Goal: Contribute content

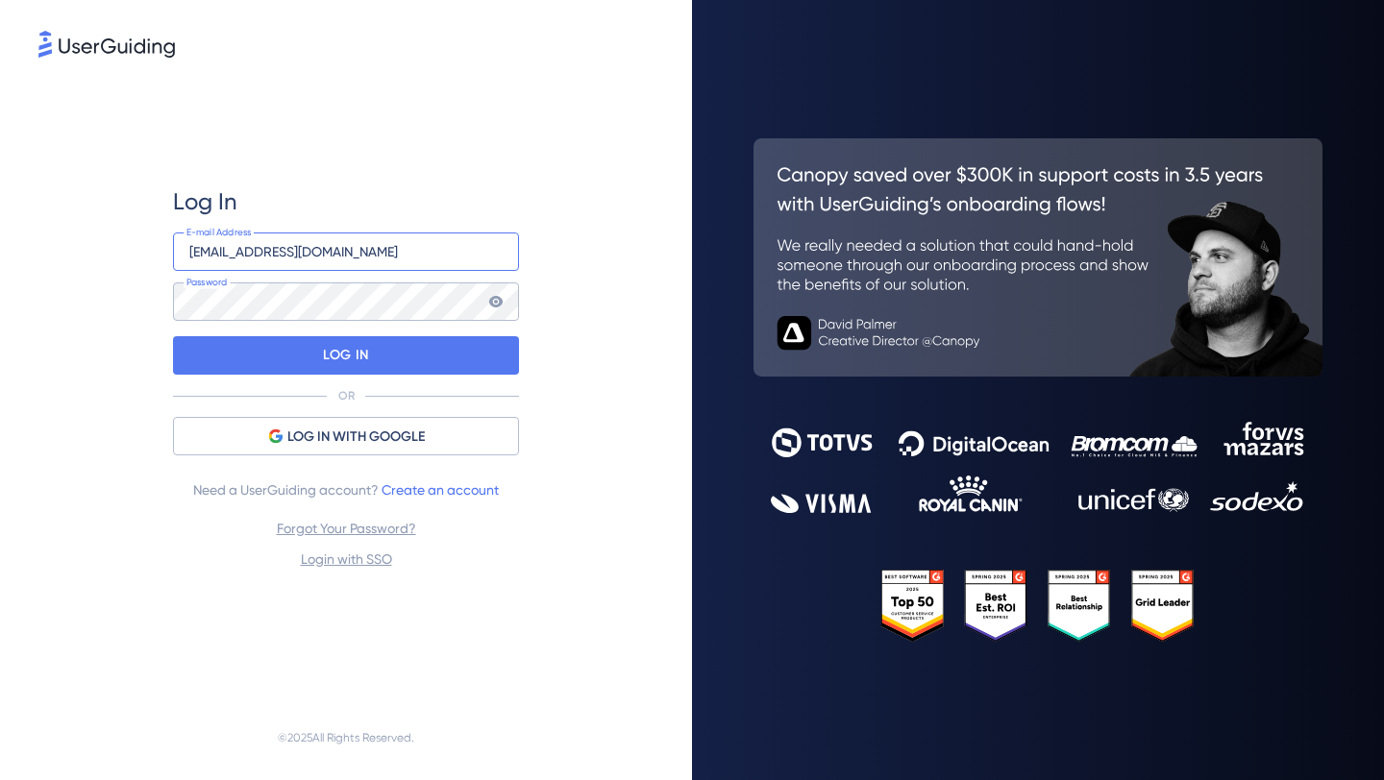
click at [332, 257] on input "[EMAIL_ADDRESS][DOMAIN_NAME]" at bounding box center [346, 252] width 346 height 38
type input "[EMAIL_ADDRESS][DOMAIN_NAME]"
click at [364, 346] on p "LOG IN" at bounding box center [345, 355] width 45 height 31
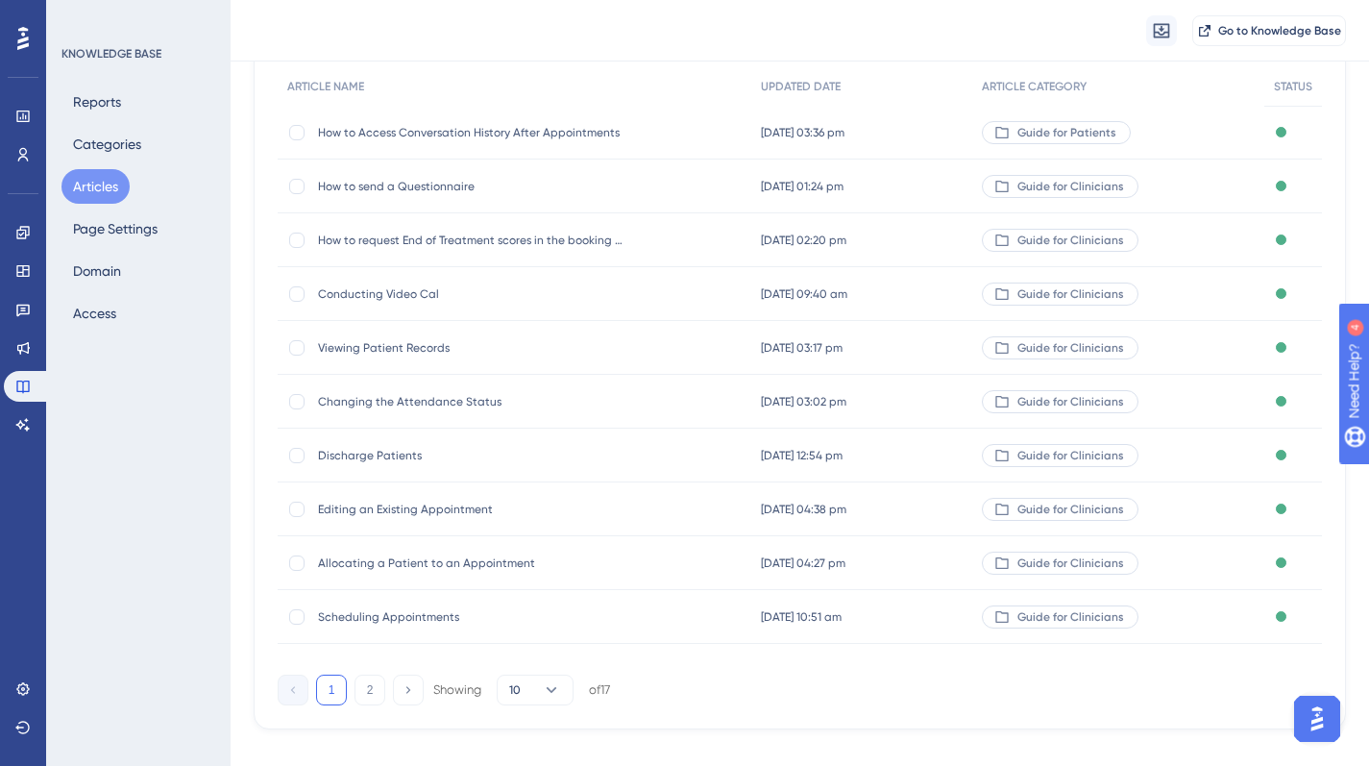
scroll to position [191, 0]
click at [380, 452] on span "Discharge Patients" at bounding box center [471, 451] width 307 height 15
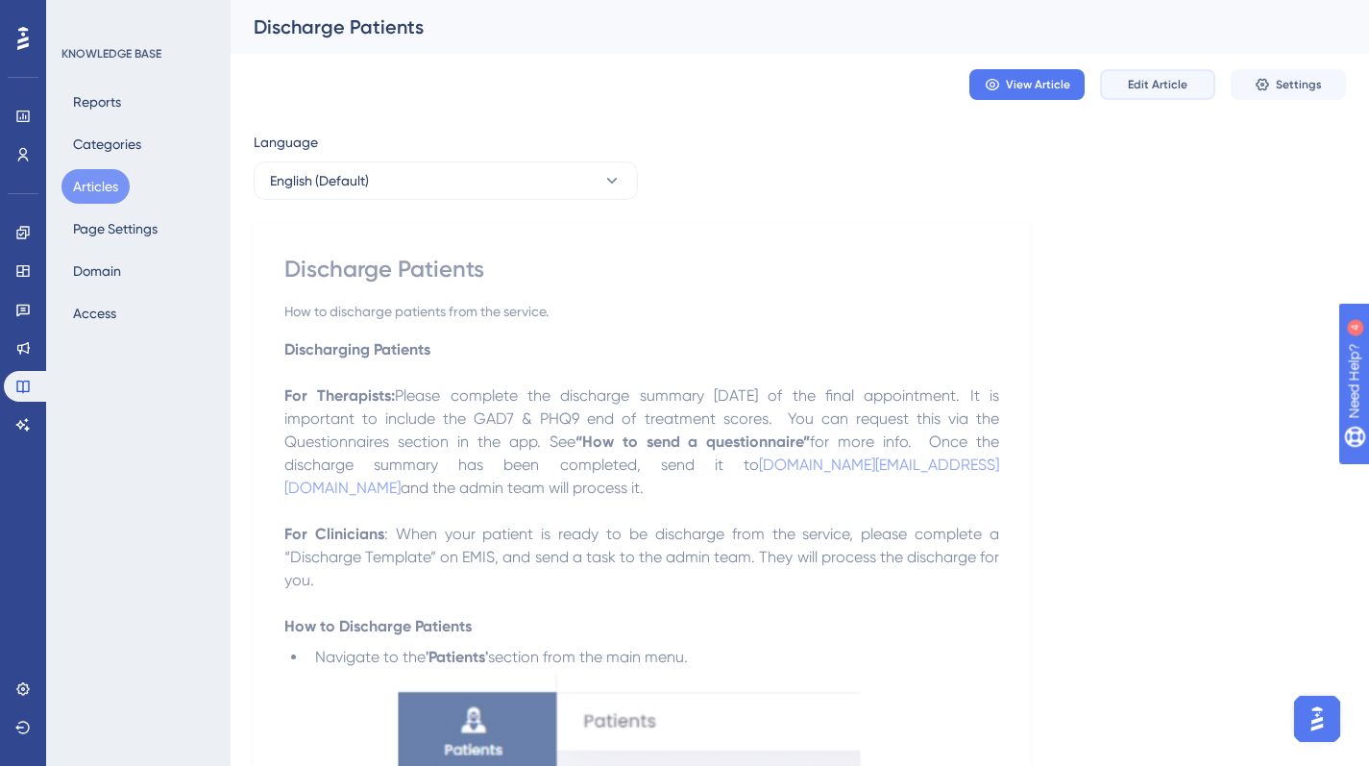
click at [1181, 78] on span "Edit Article" at bounding box center [1158, 84] width 60 height 15
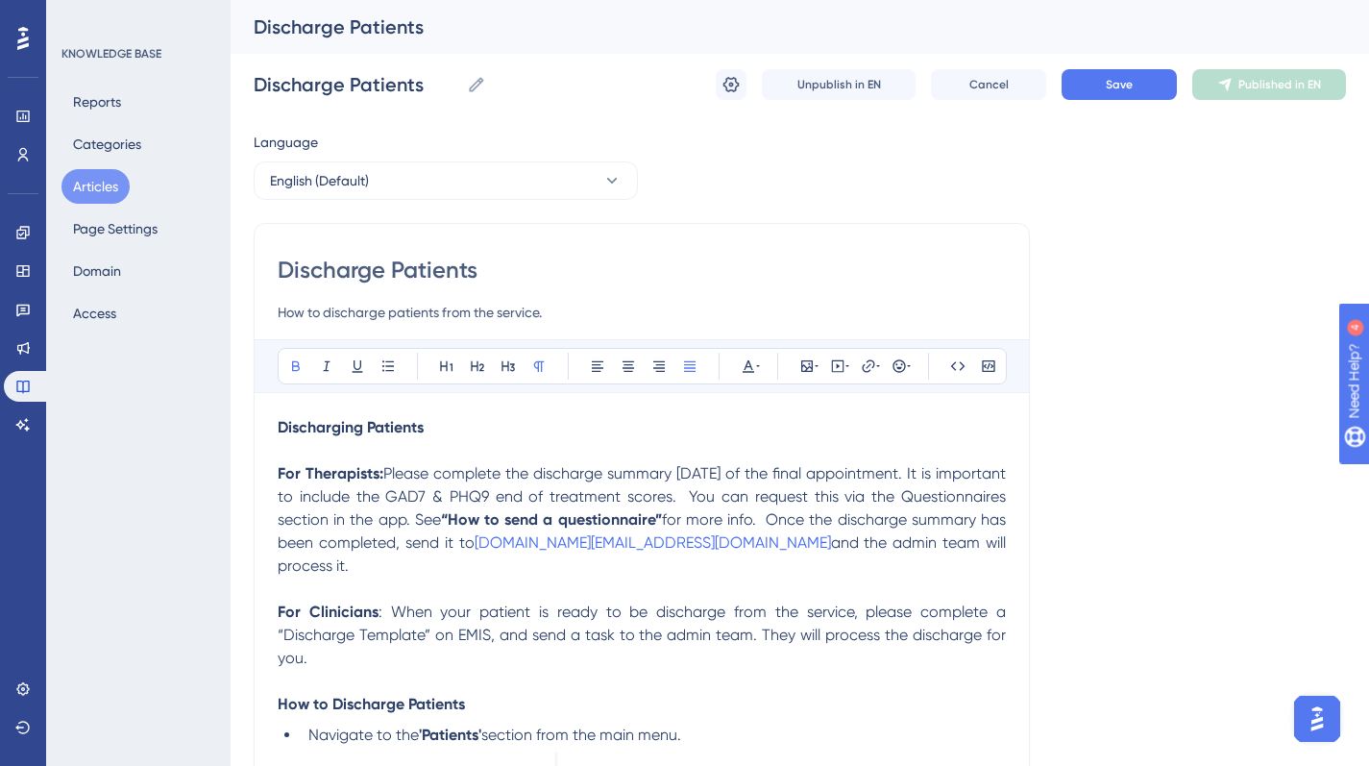
drag, startPoint x: 498, startPoint y: 267, endPoint x: 199, endPoint y: 275, distance: 298.9
paste input "ing a patient from the service"
type input "Discharging a patient from the service"
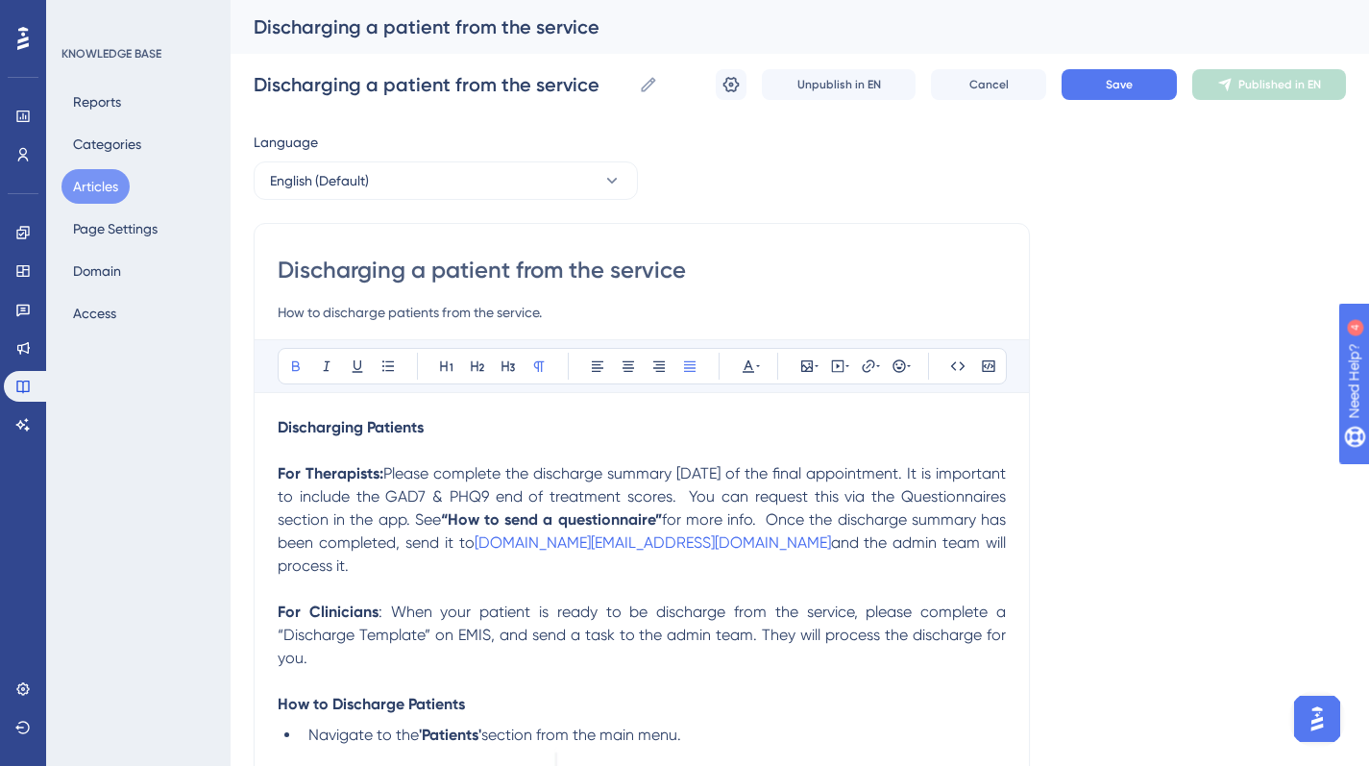
type input "Discharging a patient from the service"
drag, startPoint x: 547, startPoint y: 314, endPoint x: 240, endPoint y: 315, distance: 306.5
paste input "Guides for the Patient Services Team"
type input "Guides for the Patient Services Team"
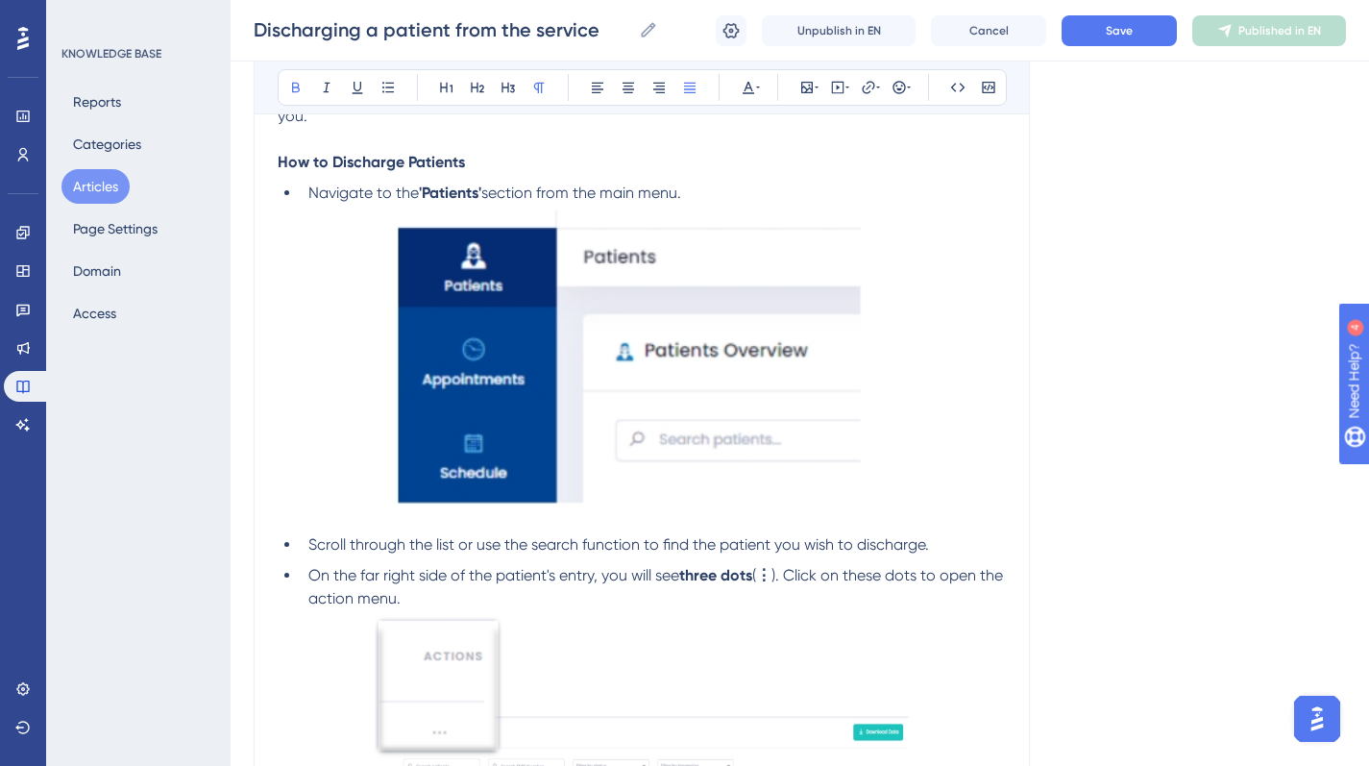
scroll to position [537, 0]
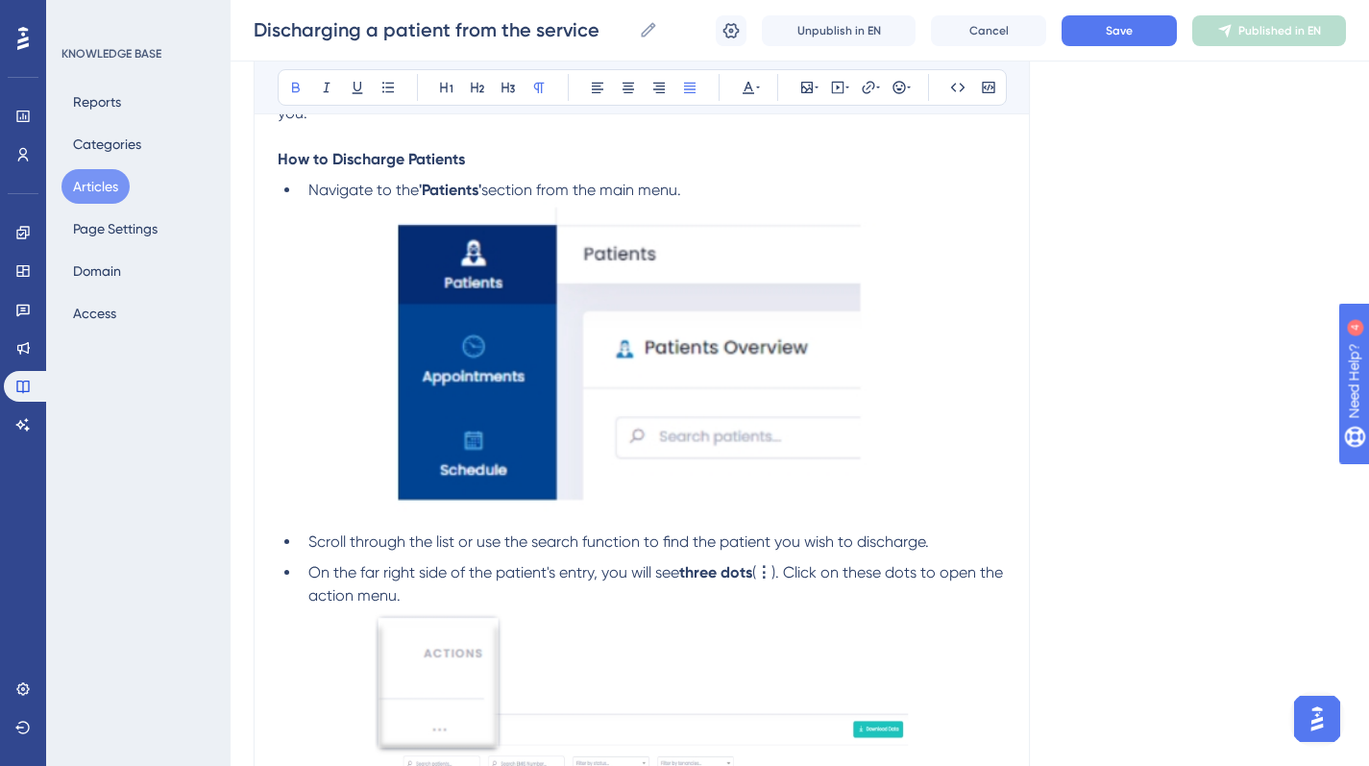
click at [402, 164] on strong "How to Discharge Patients" at bounding box center [371, 159] width 187 height 18
click at [480, 163] on p "For Clinicians : When your patient is ready to be discharge from the service, p…" at bounding box center [642, 113] width 728 height 115
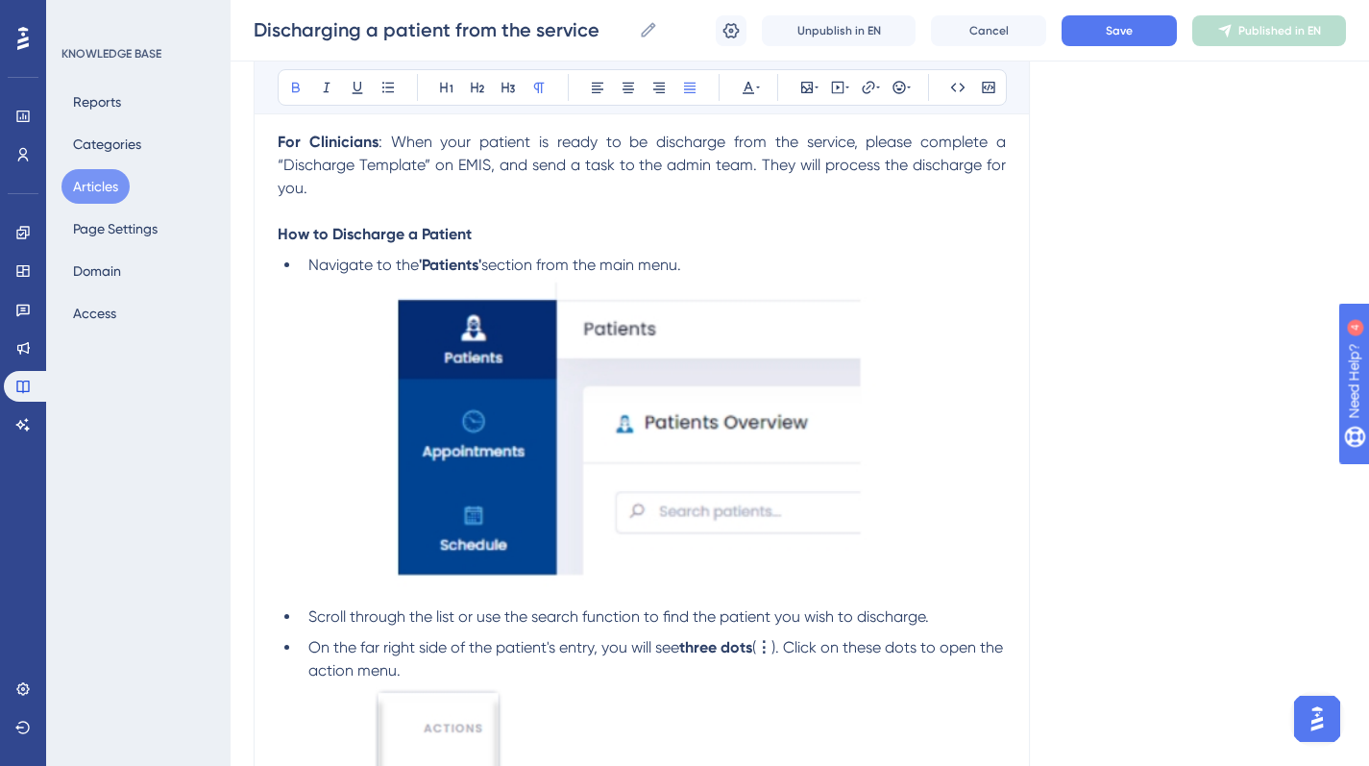
scroll to position [0, 0]
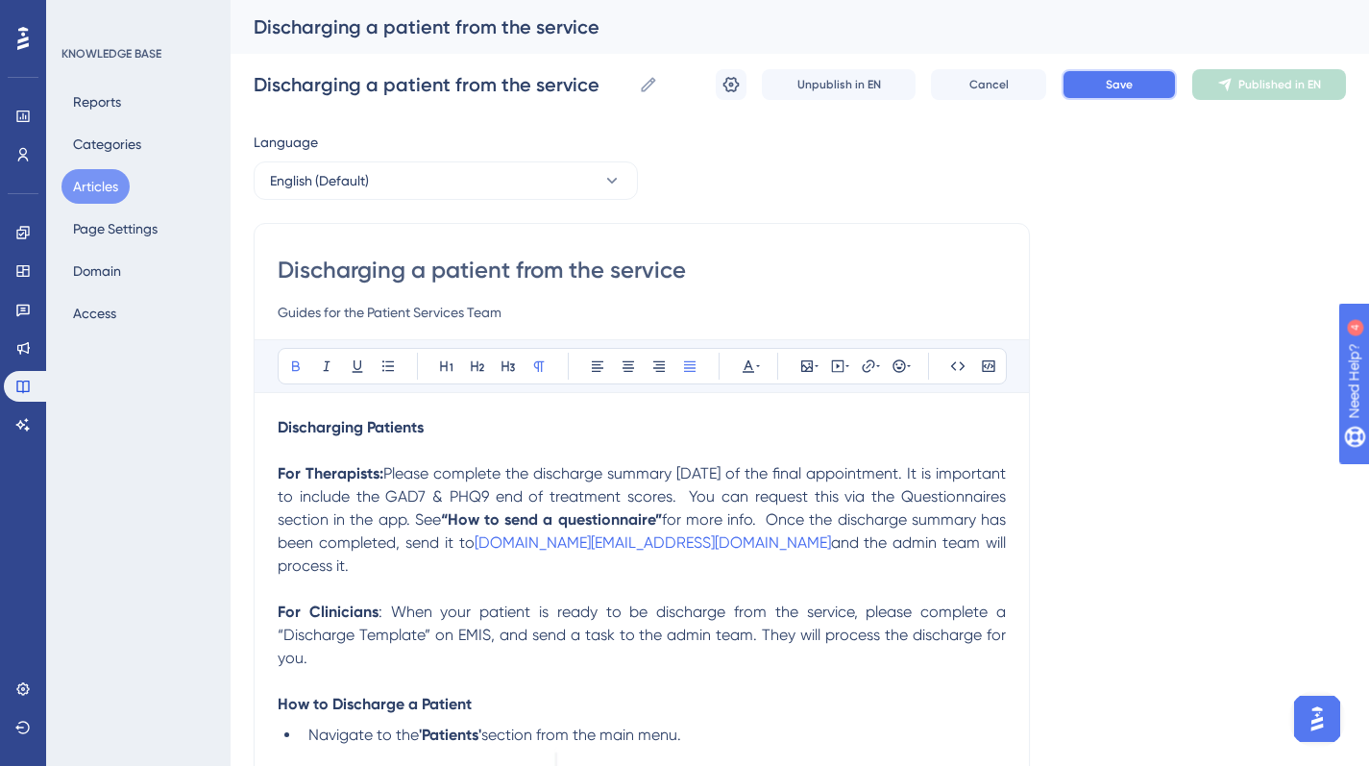
click at [1134, 85] on button "Save" at bounding box center [1119, 84] width 115 height 31
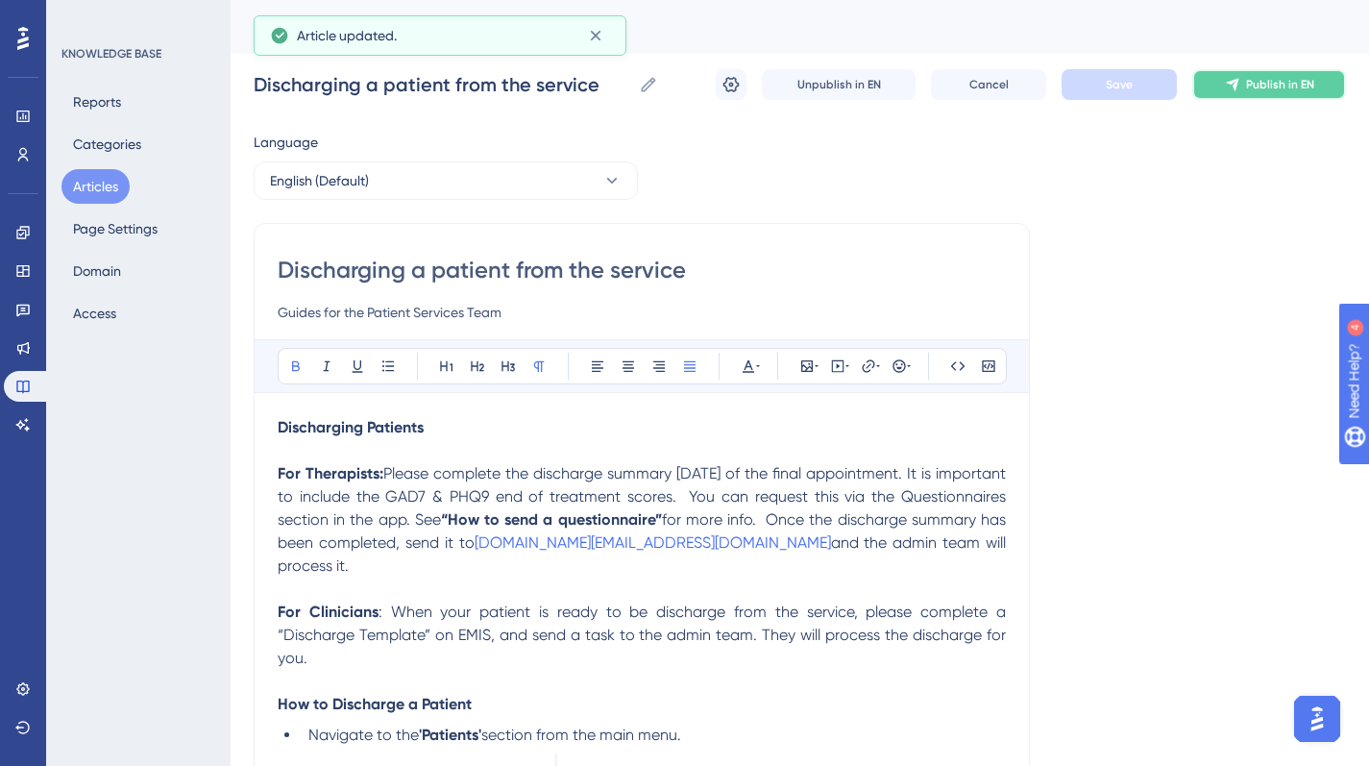
click at [1263, 83] on span "Publish in EN" at bounding box center [1280, 84] width 68 height 15
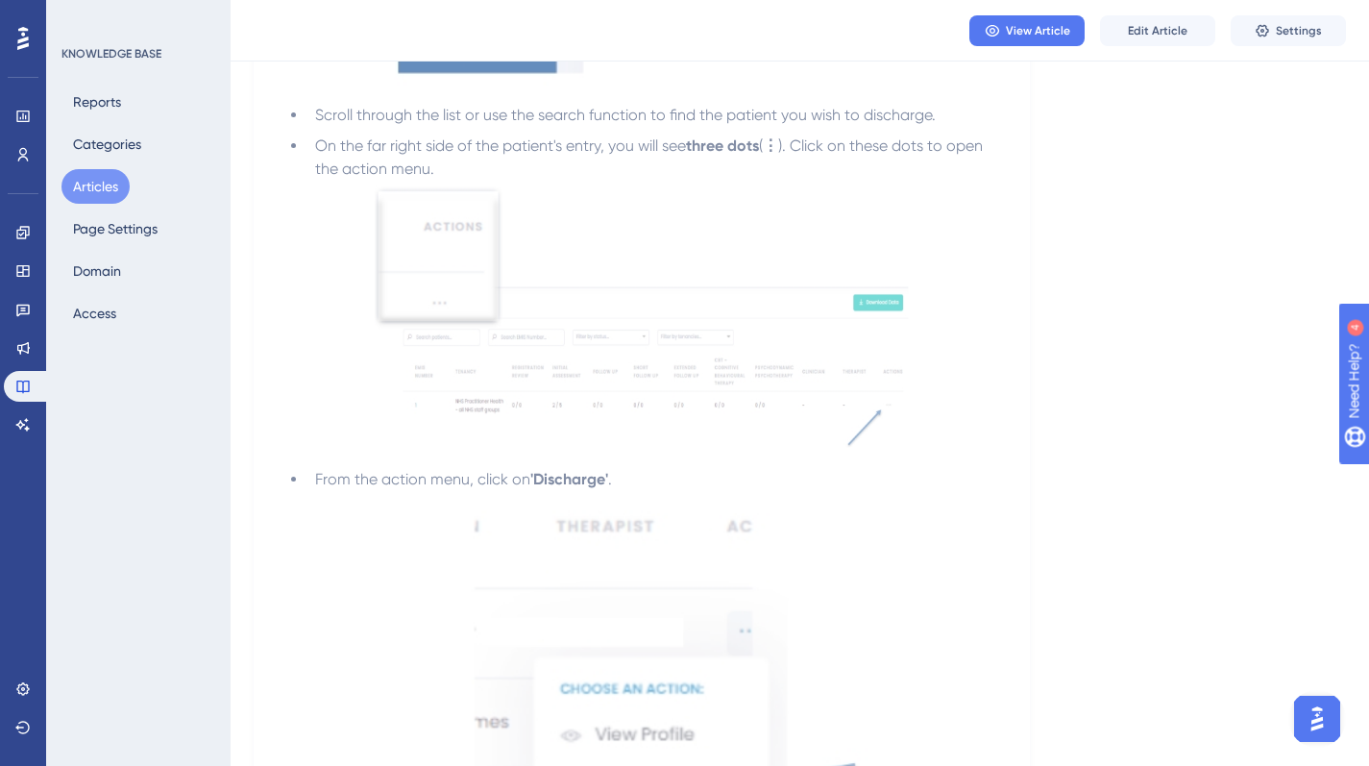
scroll to position [889, 0]
click at [1026, 17] on button "View Article" at bounding box center [1027, 30] width 115 height 31
click at [1291, 35] on span "Settings" at bounding box center [1299, 30] width 46 height 15
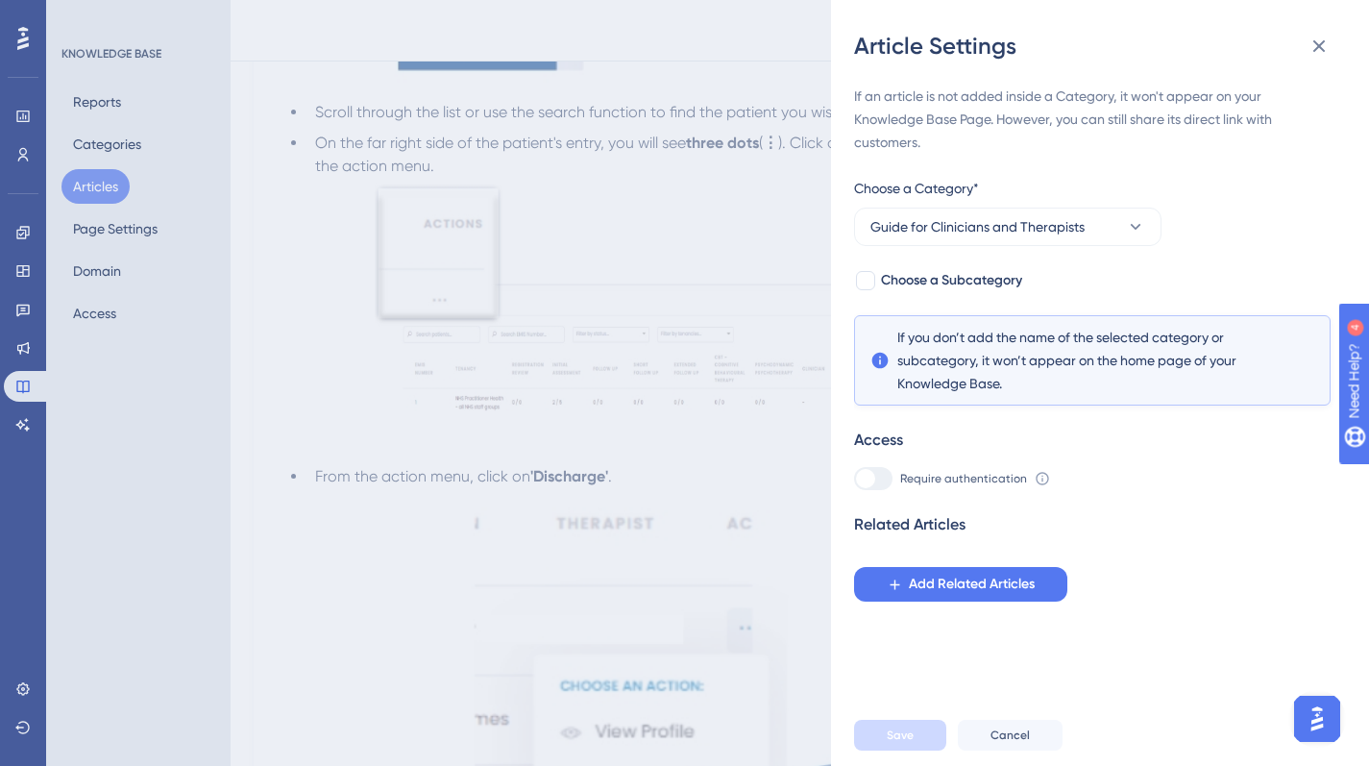
click at [792, 388] on div "Article Settings If an article is not added inside a Category, it won't appear …" at bounding box center [684, 383] width 1369 height 766
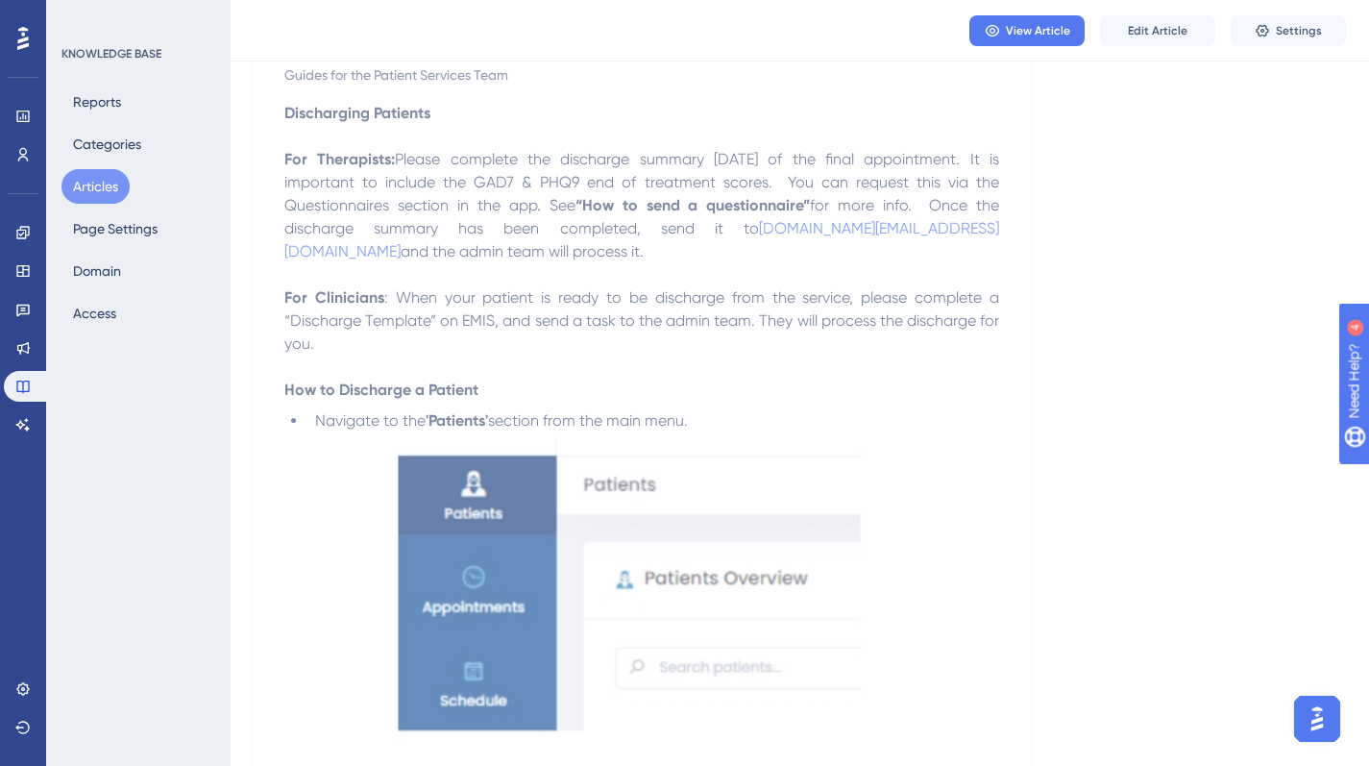
scroll to position [0, 0]
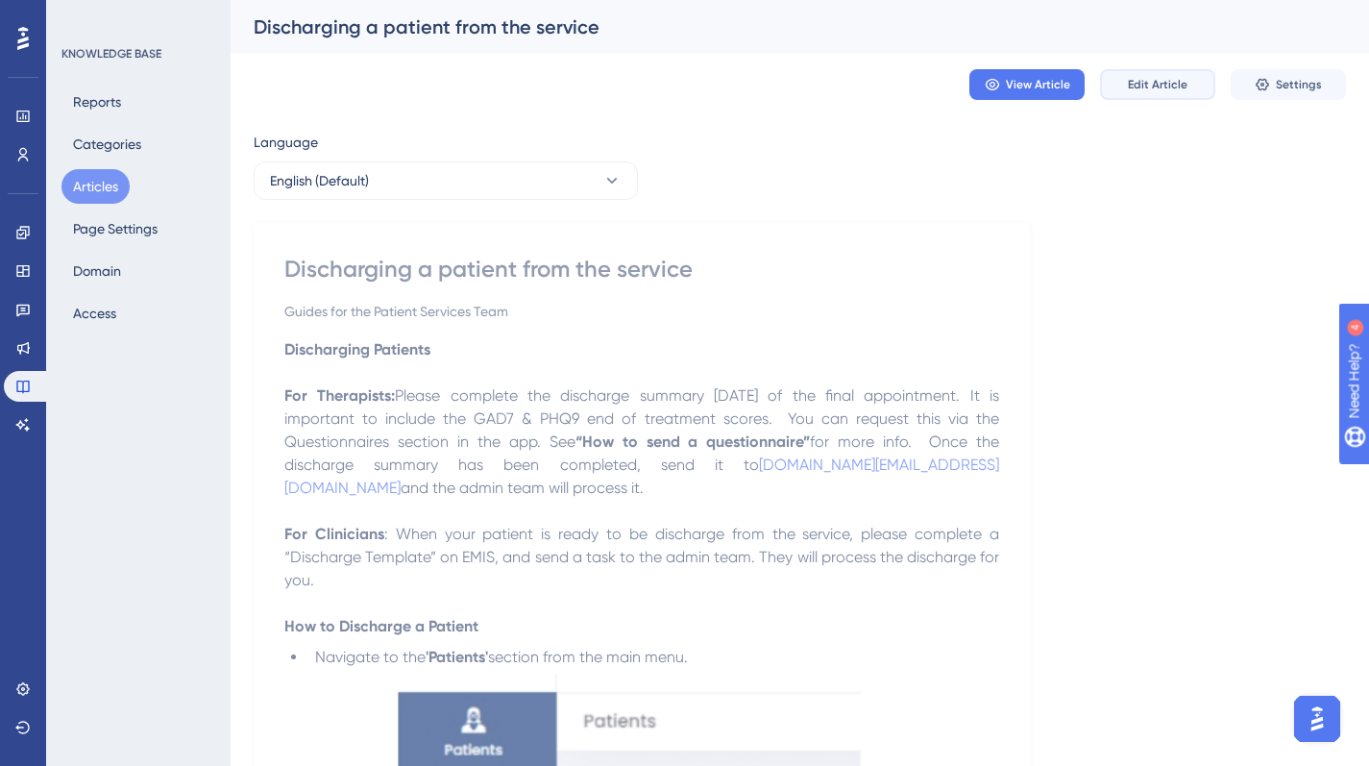
click at [1156, 83] on span "Edit Article" at bounding box center [1158, 84] width 60 height 15
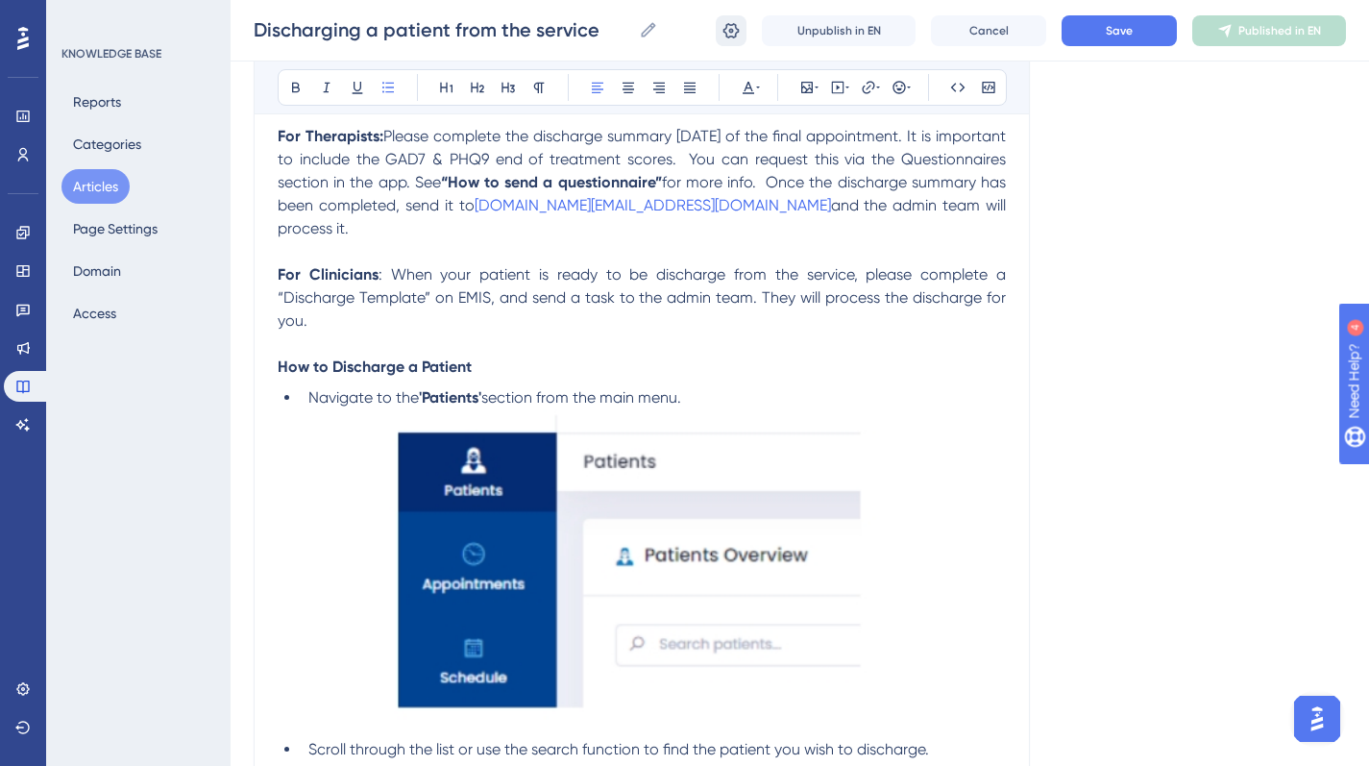
click at [725, 25] on icon at bounding box center [731, 30] width 19 height 19
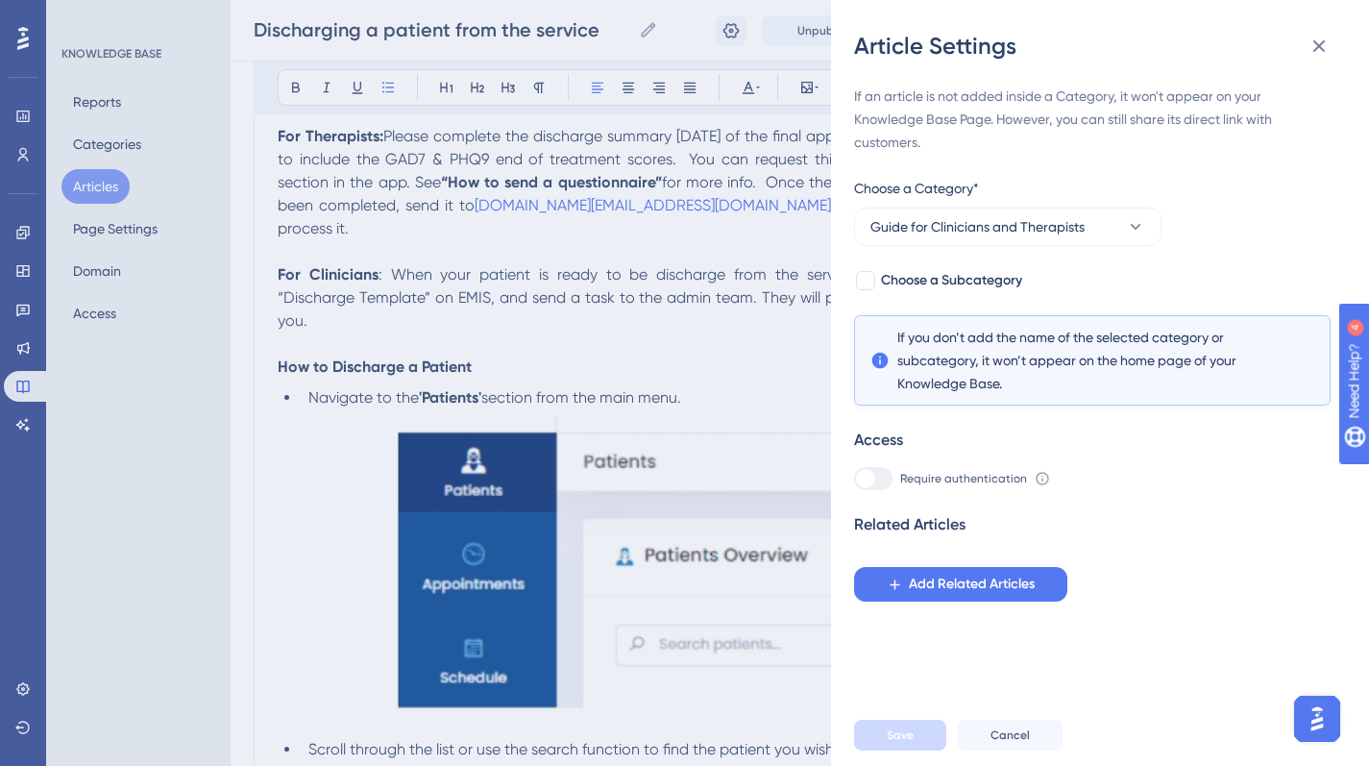
click at [648, 24] on div "Article Settings If an article is not added inside a Category, it won't appear …" at bounding box center [684, 383] width 1369 height 766
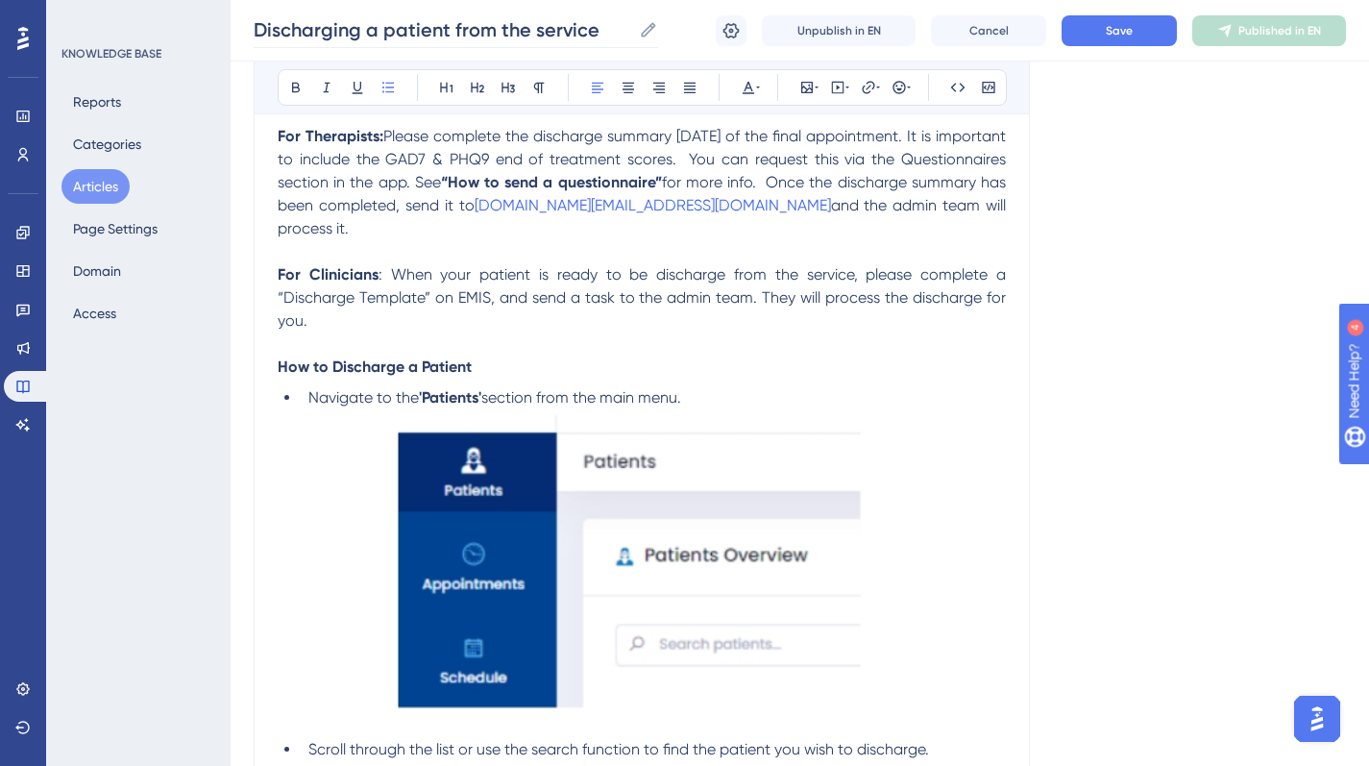
click at [649, 24] on icon at bounding box center [648, 29] width 19 height 19
click at [631, 24] on input "Discharging a patient from the service" at bounding box center [443, 29] width 378 height 27
click at [1107, 37] on button "Save" at bounding box center [1119, 30] width 115 height 31
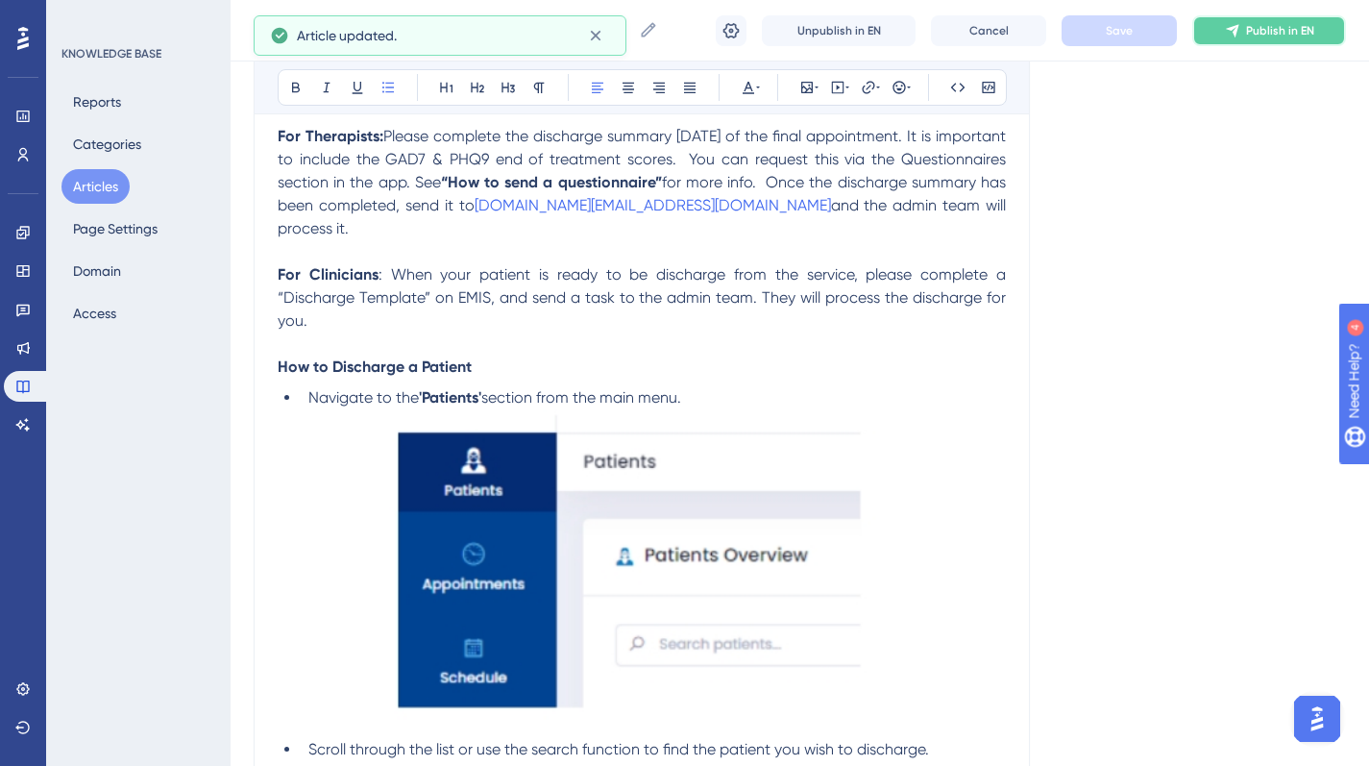
click at [1278, 20] on button "Publish in EN" at bounding box center [1270, 30] width 154 height 31
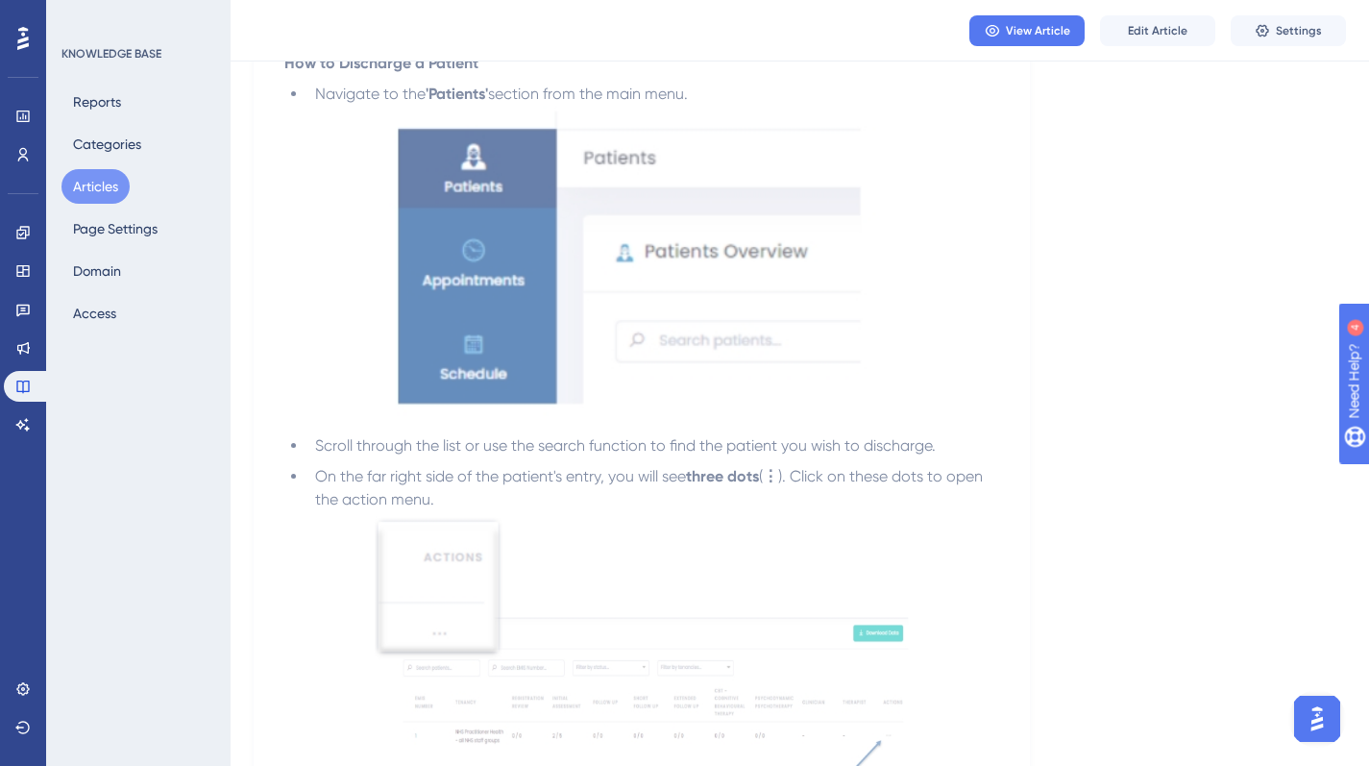
scroll to position [0, 0]
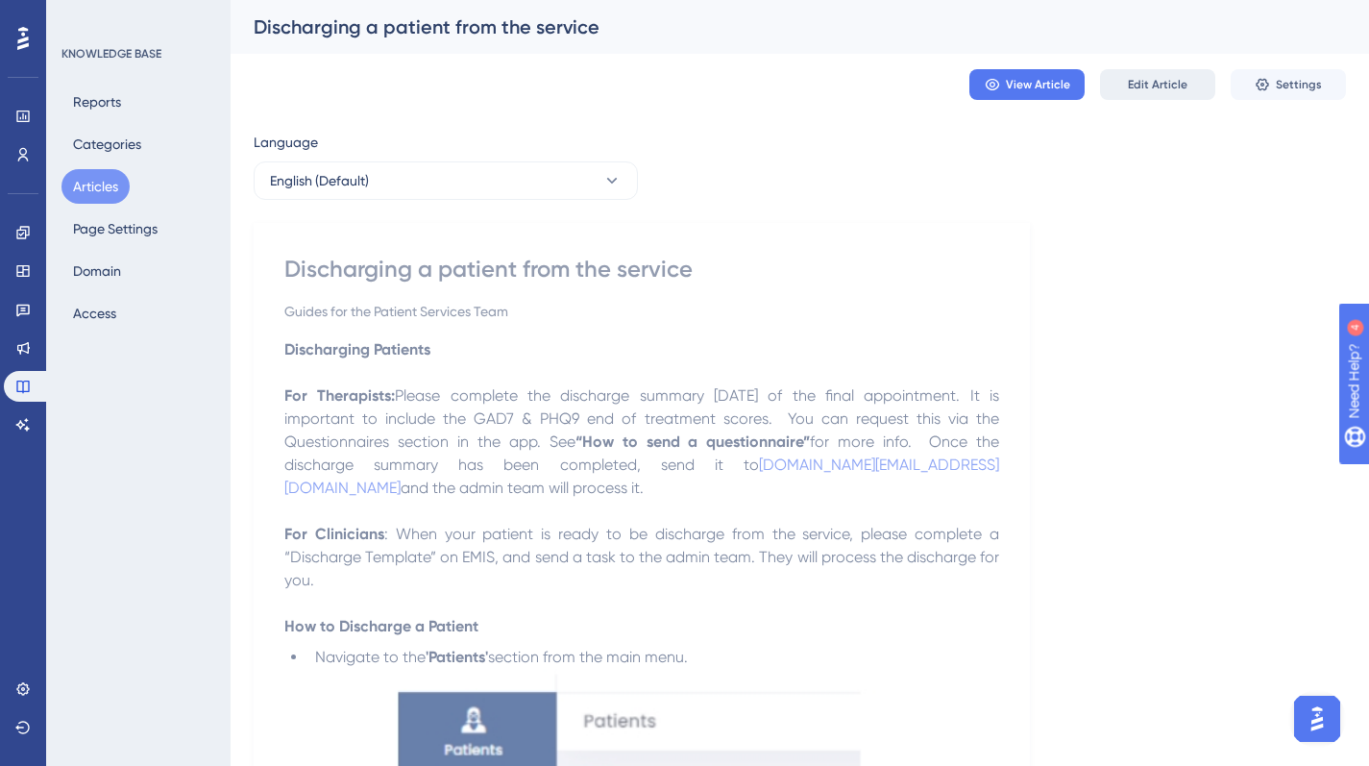
click at [1161, 88] on span "Edit Article" at bounding box center [1158, 84] width 60 height 15
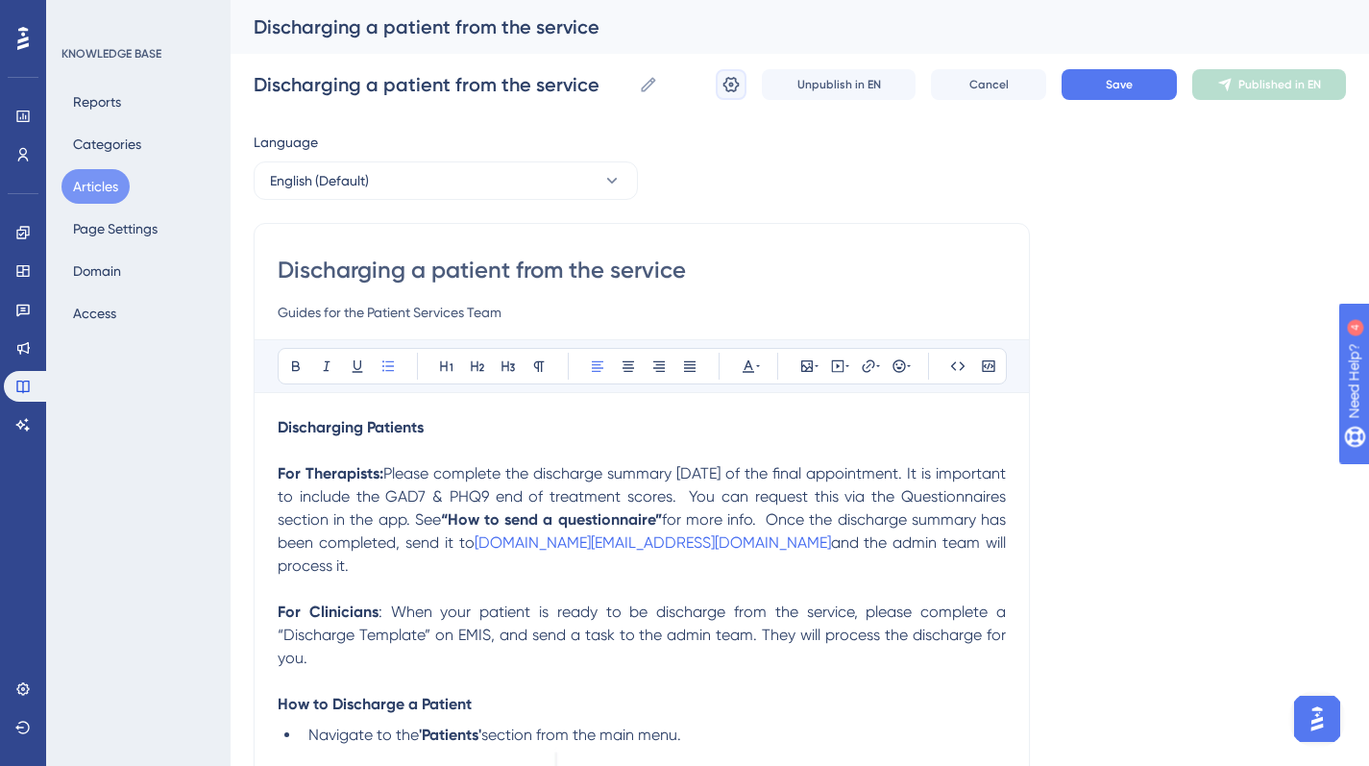
click at [741, 90] on button at bounding box center [731, 84] width 31 height 31
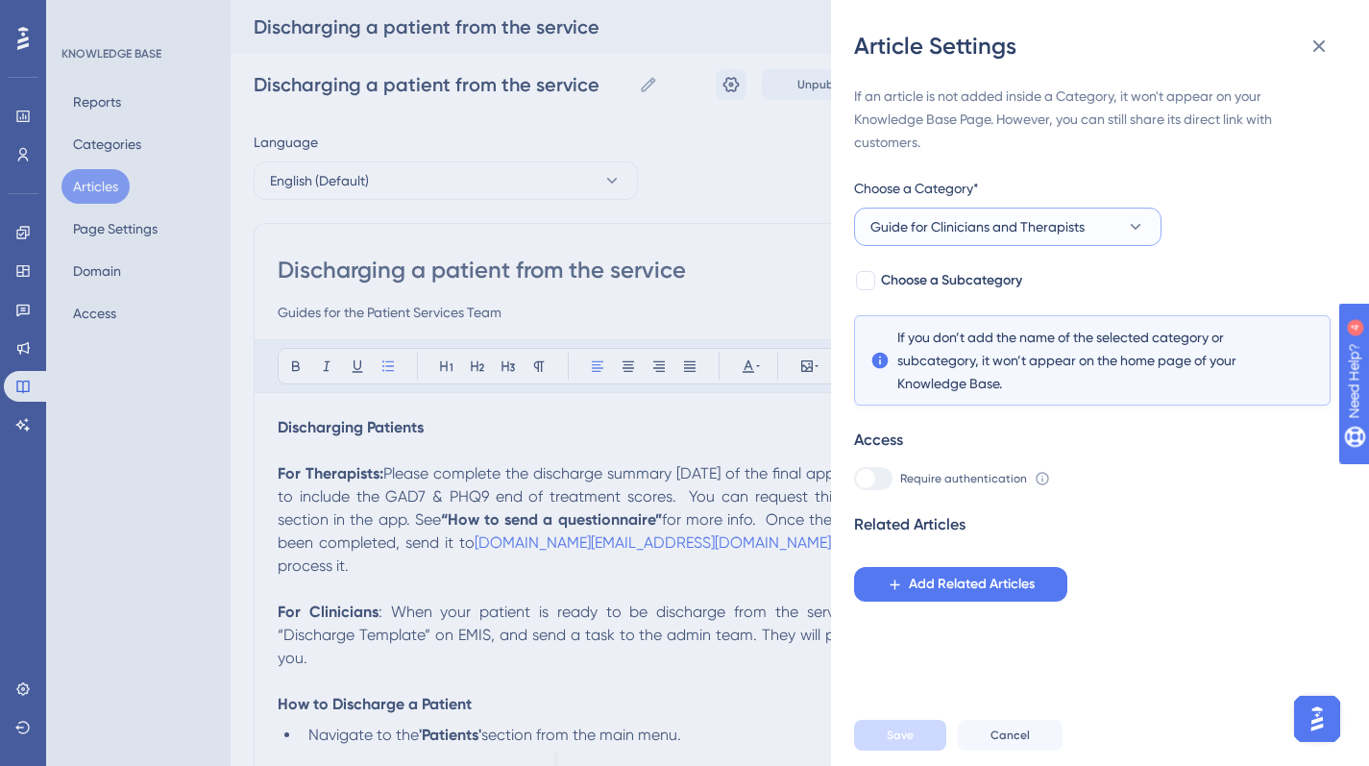
click at [969, 238] on button "Guide for Clinicians and Therapists" at bounding box center [1007, 227] width 307 height 38
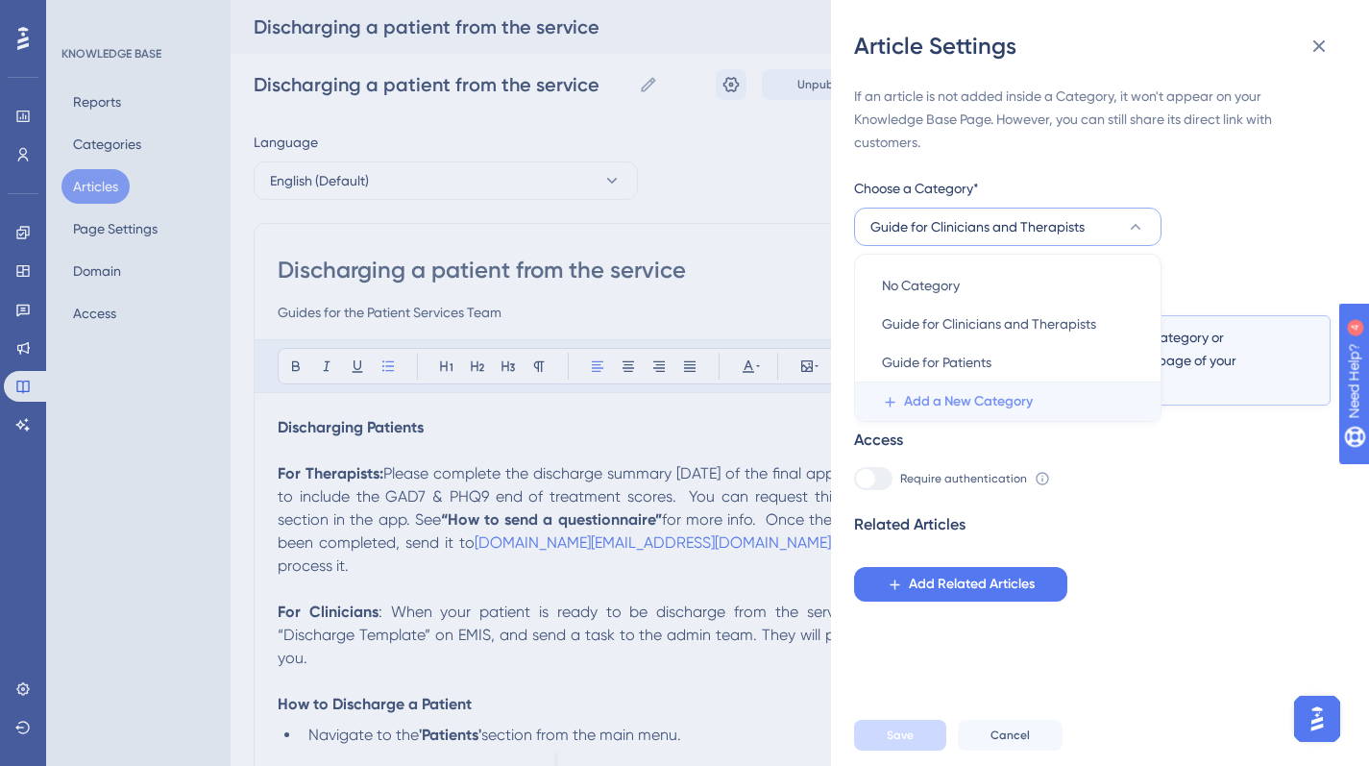
click at [967, 410] on span "Add a New Category" at bounding box center [968, 401] width 129 height 23
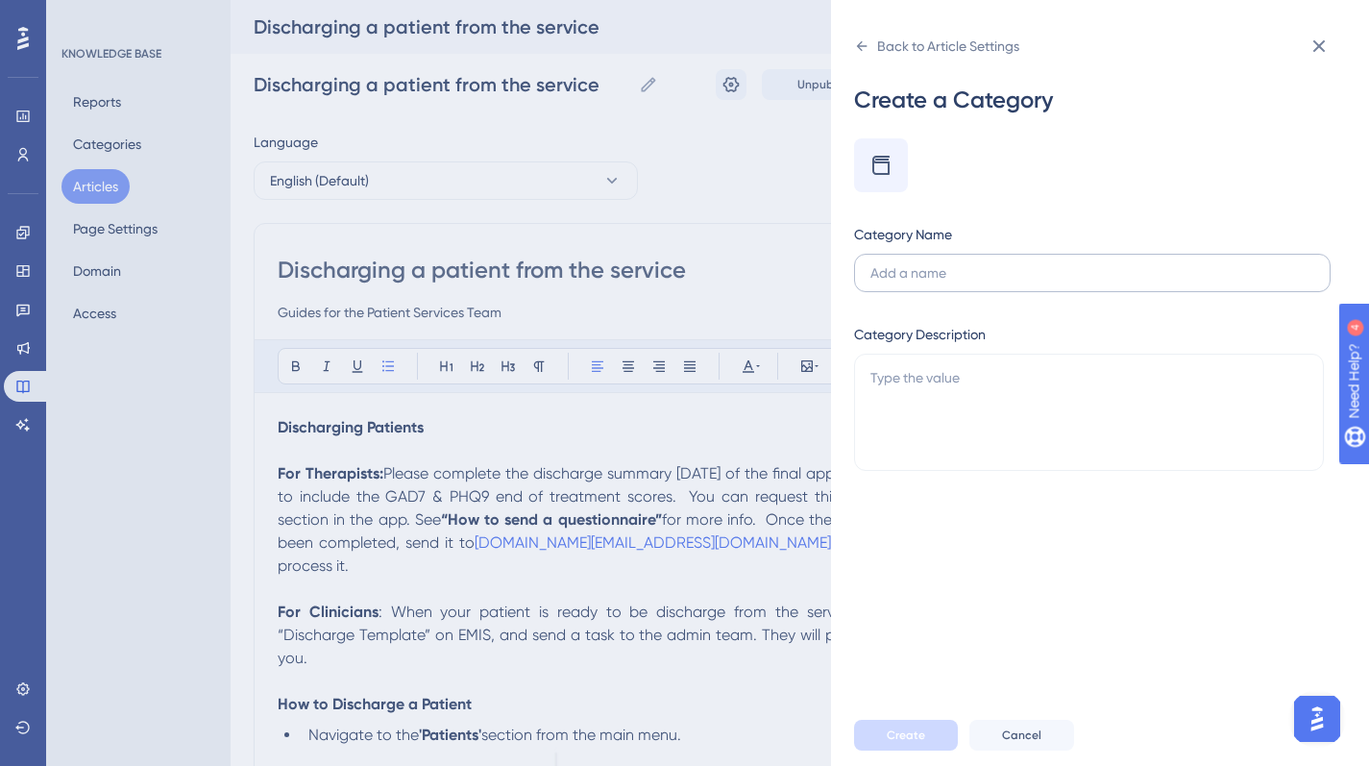
click at [956, 277] on input "text" at bounding box center [1093, 272] width 444 height 21
type input "admin"
click at [883, 160] on icon at bounding box center [881, 165] width 23 height 23
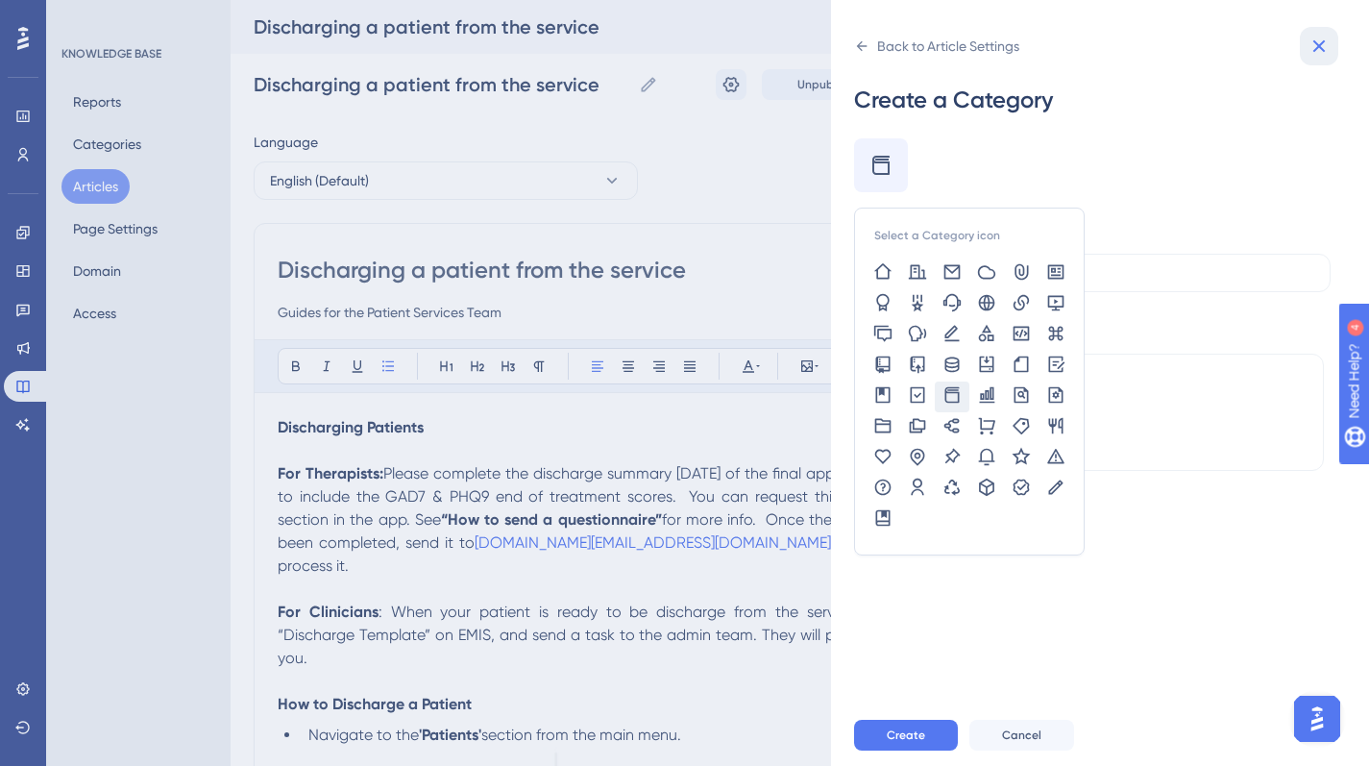
click at [1313, 50] on icon at bounding box center [1319, 46] width 23 height 23
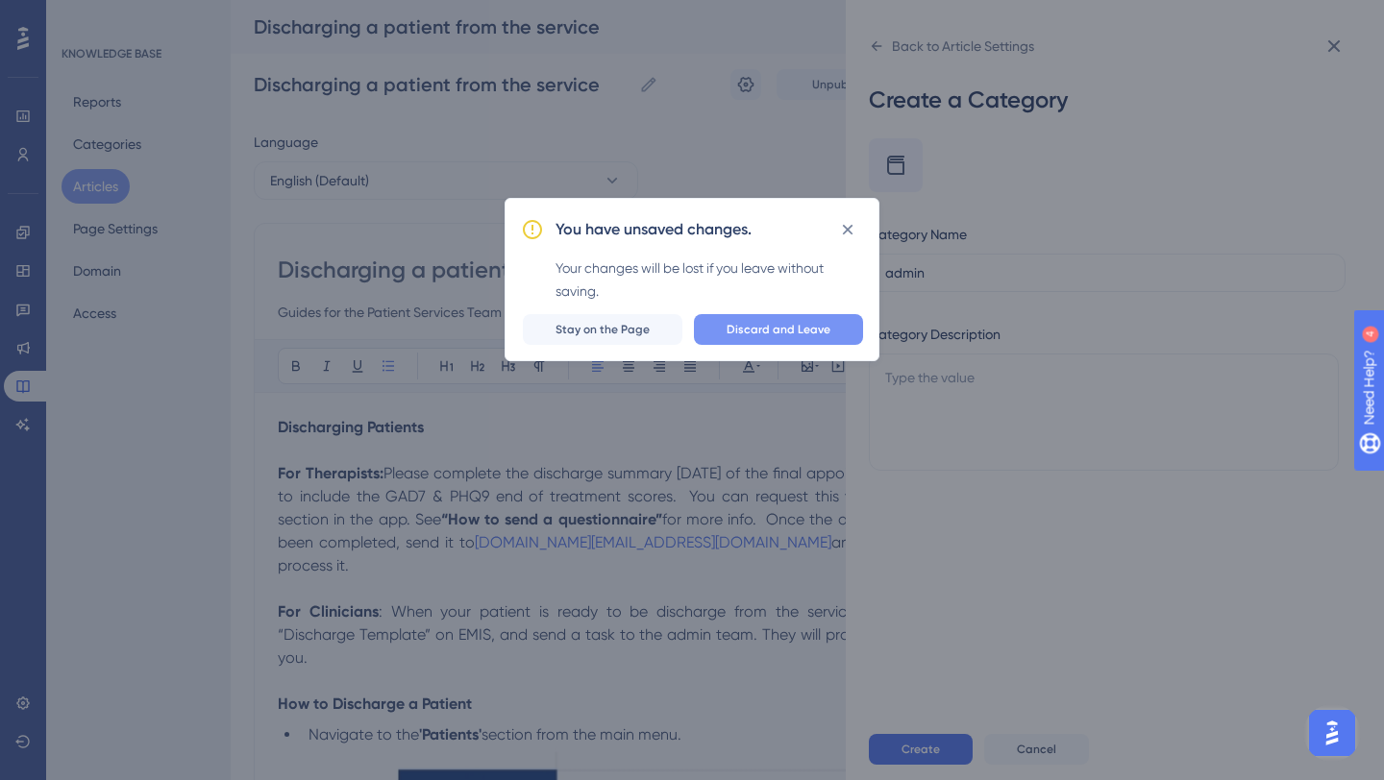
click at [787, 342] on button "Discard and Leave" at bounding box center [778, 329] width 169 height 31
